Goal: Information Seeking & Learning: Stay updated

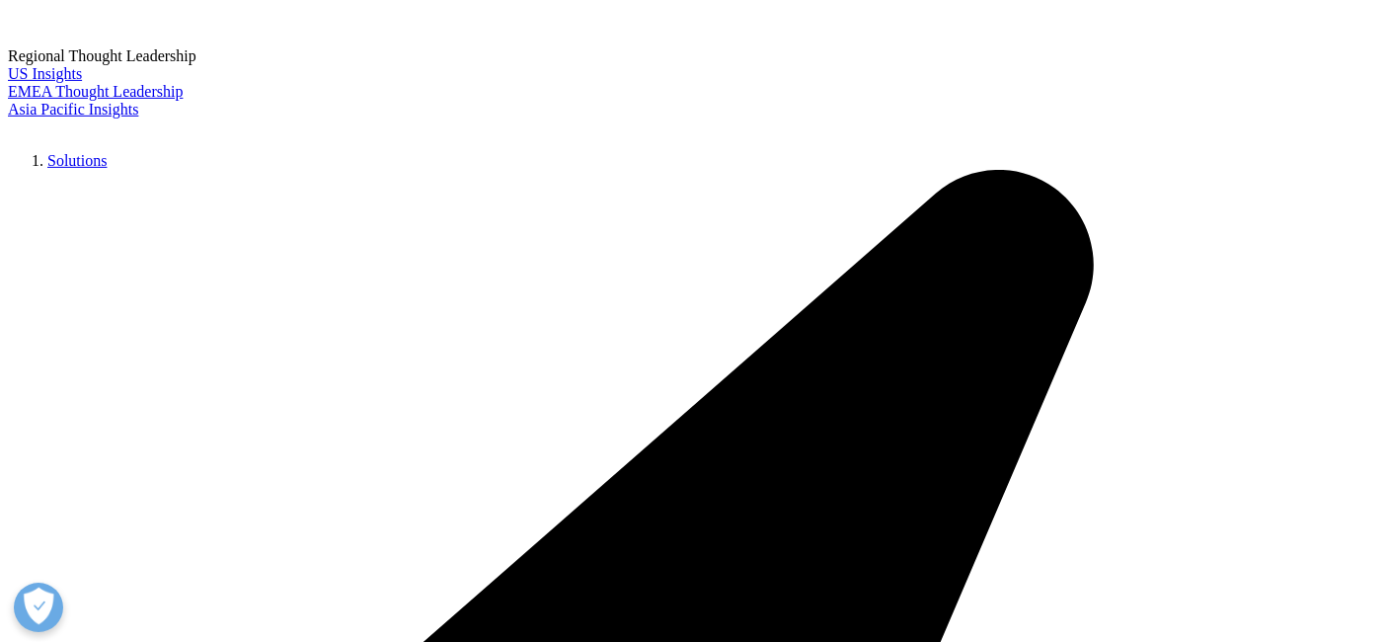
scroll to position [767, 0]
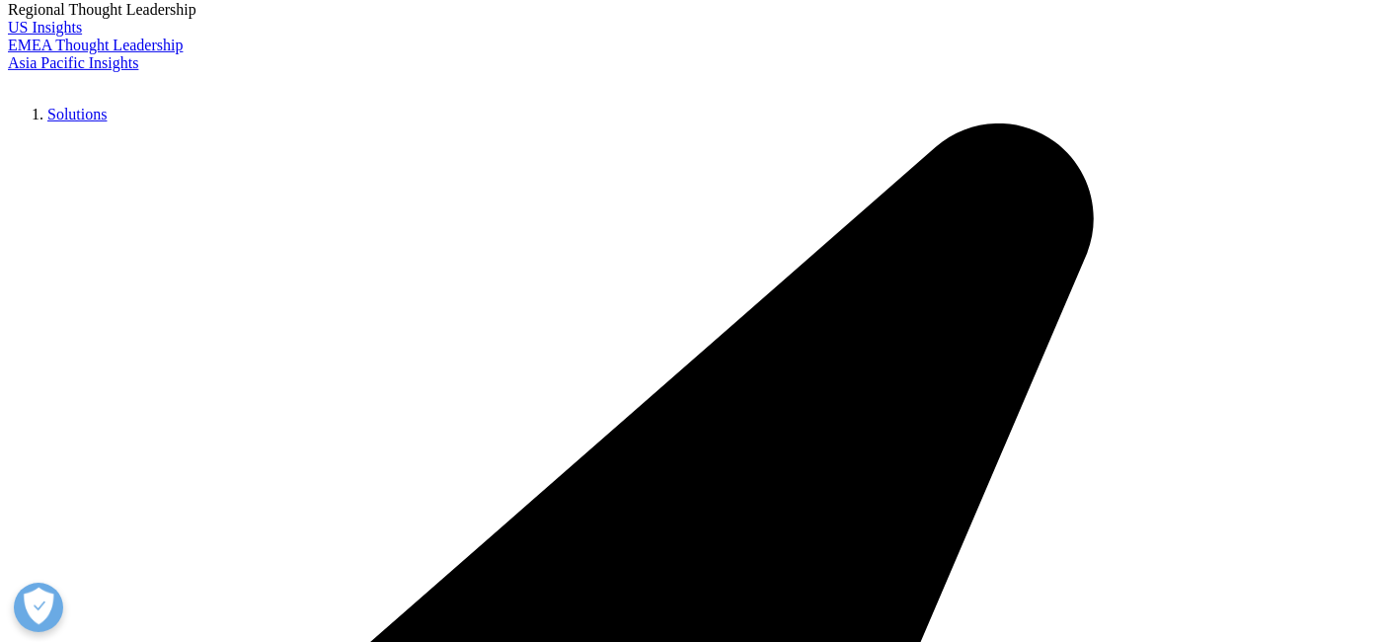
scroll to position [877, 0]
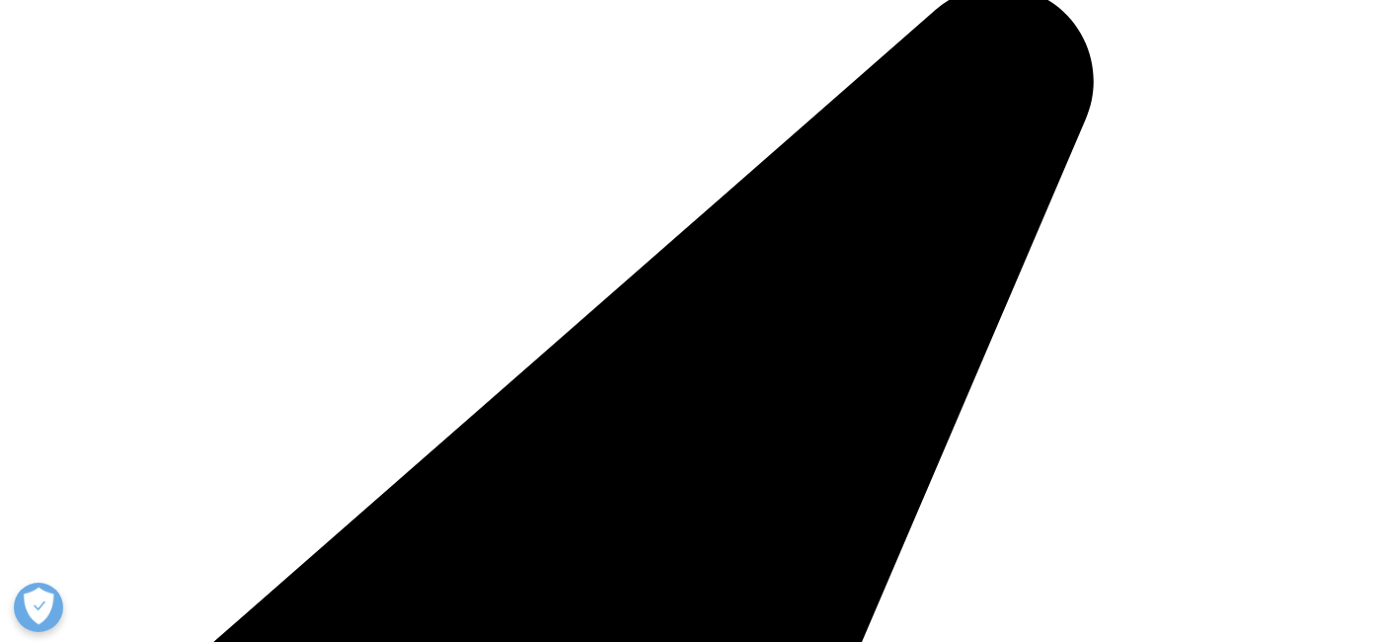
scroll to position [1097, 0]
